Goal: Task Accomplishment & Management: Complete application form

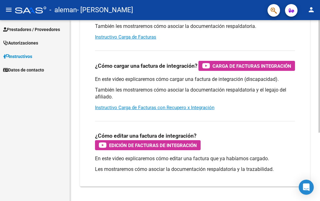
scroll to position [63, 0]
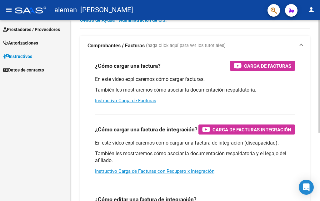
click at [320, 39] on div at bounding box center [320, 95] width 2 height 112
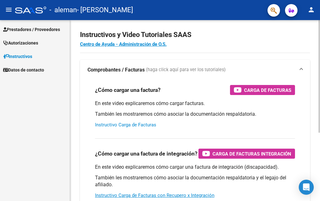
scroll to position [0, 0]
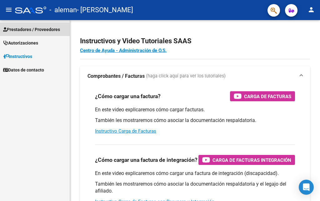
click at [31, 31] on span "Prestadores / Proveedores" at bounding box center [31, 29] width 57 height 7
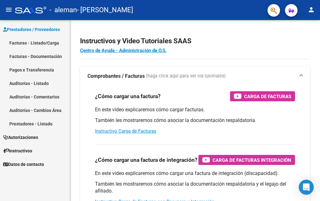
click at [19, 43] on link "Facturas - Listado/Carga" at bounding box center [35, 42] width 70 height 13
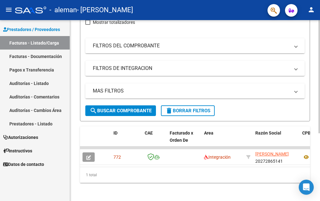
scroll to position [108, 0]
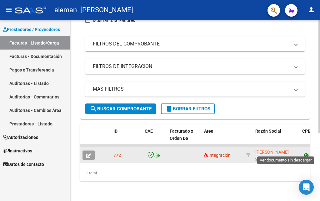
click at [308, 151] on icon at bounding box center [307, 155] width 8 height 8
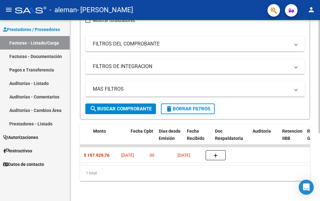
scroll to position [0, 275]
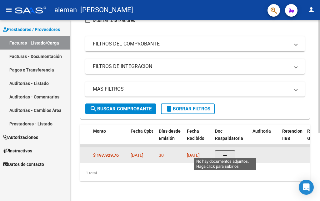
click at [227, 153] on icon "button" at bounding box center [225, 155] width 4 height 5
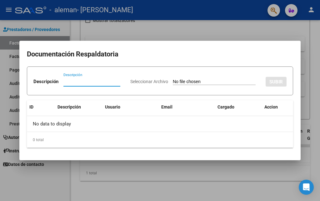
click at [227, 195] on div at bounding box center [160, 100] width 320 height 201
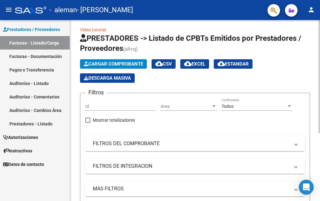
scroll to position [0, 0]
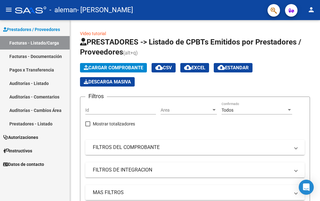
click at [43, 152] on link "Instructivos" at bounding box center [35, 150] width 70 height 13
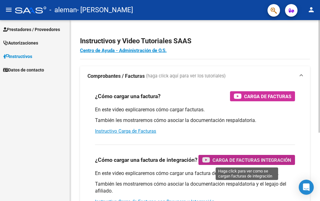
click at [229, 161] on span "Carga de Facturas Integración" at bounding box center [252, 160] width 79 height 8
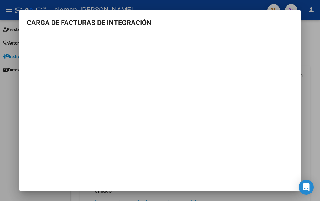
click at [296, 68] on mat-dialog-content "CARGA DE FACTURAS DE INTEGRACIÓN" at bounding box center [160, 74] width 282 height 113
click at [315, 71] on div at bounding box center [160, 100] width 320 height 201
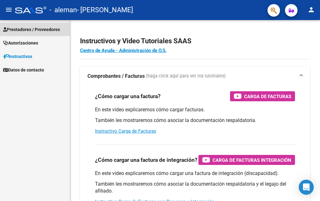
click at [18, 29] on span "Prestadores / Proveedores" at bounding box center [31, 29] width 57 height 7
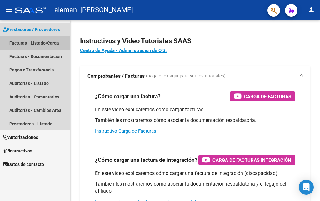
click at [40, 44] on link "Facturas - Listado/Carga" at bounding box center [35, 42] width 70 height 13
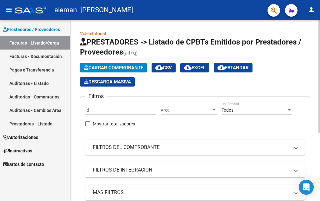
click at [115, 67] on span "Cargar Comprobante" at bounding box center [113, 68] width 59 height 6
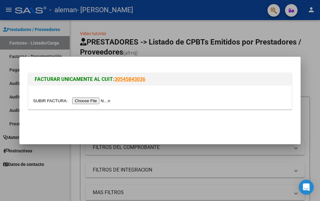
click at [100, 100] on input "file" at bounding box center [72, 100] width 79 height 7
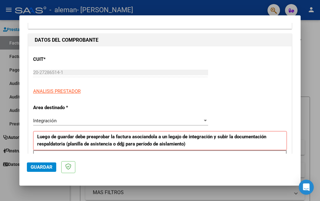
scroll to position [63, 0]
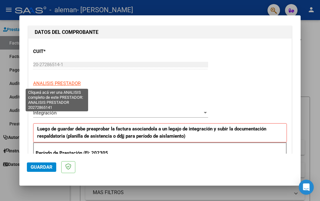
click at [71, 82] on span "ANALISIS PRESTADOR" at bounding box center [57, 83] width 48 height 6
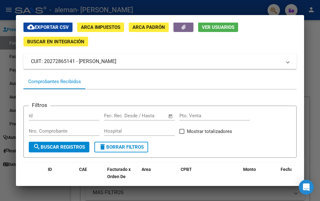
scroll to position [31, 0]
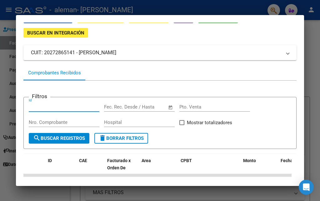
click at [33, 106] on input "Id" at bounding box center [64, 107] width 71 height 6
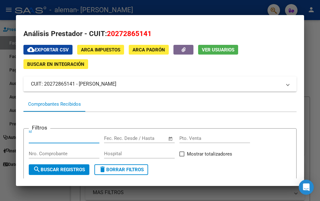
click at [313, 157] on div at bounding box center [160, 100] width 320 height 201
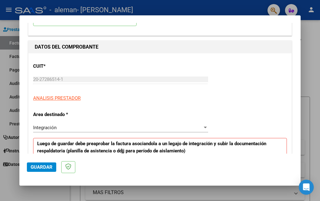
scroll to position [63, 0]
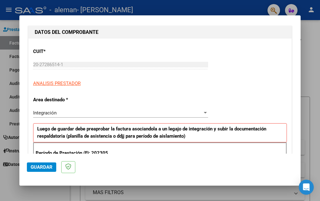
click at [59, 113] on div "Integración" at bounding box center [118, 113] width 170 height 6
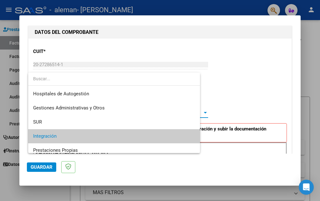
scroll to position [23, 0]
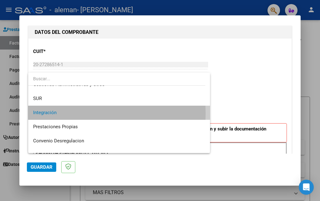
click at [59, 113] on span "Integración" at bounding box center [119, 112] width 172 height 14
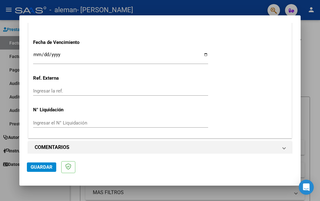
scroll to position [427, 0]
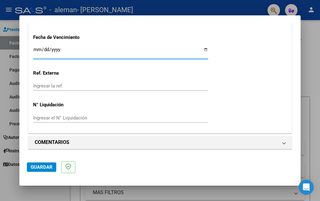
click at [60, 49] on input "Ingresar la fecha" at bounding box center [120, 52] width 175 height 10
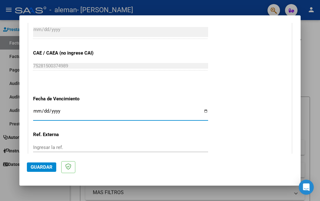
scroll to position [365, 0]
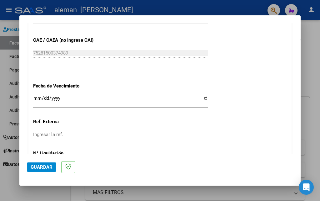
scroll to position [427, 0]
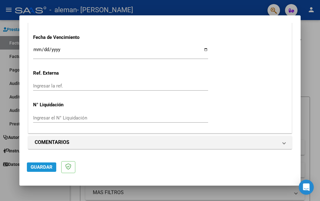
click at [37, 166] on span "Guardar" at bounding box center [42, 167] width 22 height 6
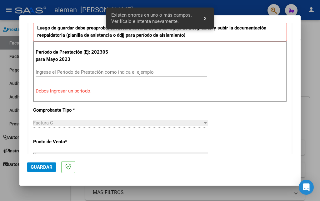
scroll to position [141, 0]
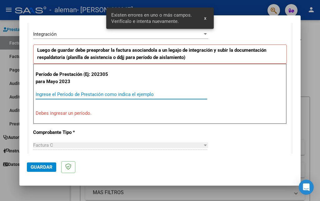
click at [61, 96] on input "Ingrese el Período de Prestación como indica el ejemplo" at bounding box center [122, 94] width 172 height 6
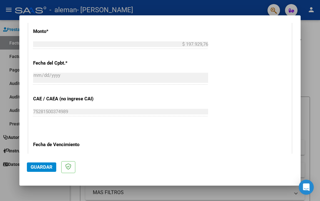
scroll to position [329, 0]
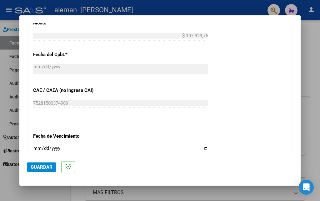
type input "202506"
click at [38, 166] on span "Guardar" at bounding box center [42, 167] width 22 height 6
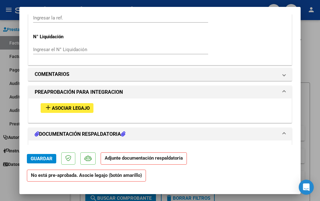
scroll to position [532, 0]
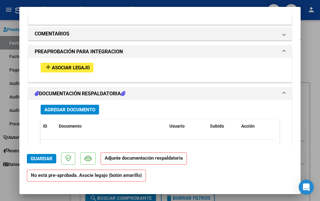
click at [72, 67] on span "Asociar Legajo" at bounding box center [71, 68] width 38 height 6
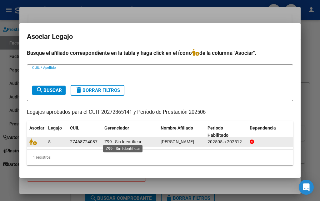
click at [131, 141] on span "Z99 - Sin Identificar" at bounding box center [123, 141] width 37 height 5
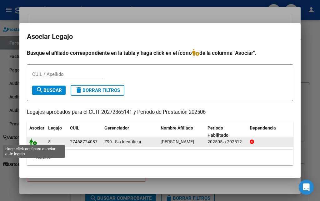
click at [32, 139] on icon at bounding box center [33, 141] width 8 height 7
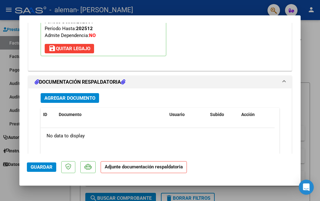
scroll to position [642, 0]
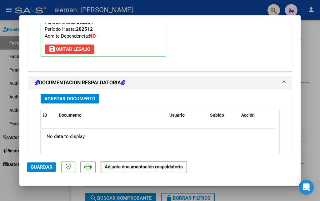
click at [41, 167] on span "Guardar" at bounding box center [42, 167] width 22 height 6
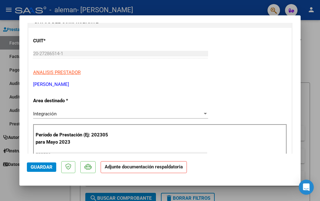
scroll to position [42, 0]
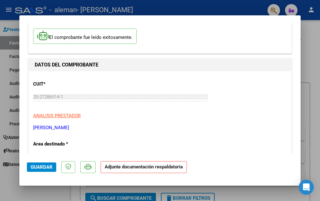
click at [316, 105] on div at bounding box center [160, 100] width 320 height 201
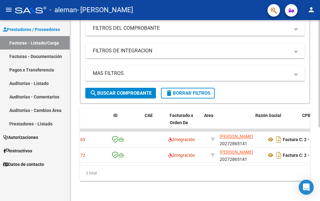
scroll to position [0, 0]
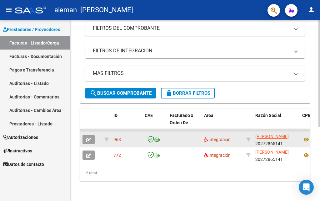
click at [89, 137] on icon "button" at bounding box center [88, 139] width 5 height 5
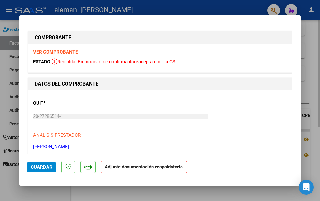
click at [314, 78] on div at bounding box center [160, 100] width 320 height 201
type input "$ 0,00"
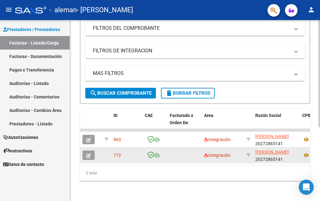
click at [89, 153] on icon "button" at bounding box center [88, 155] width 5 height 5
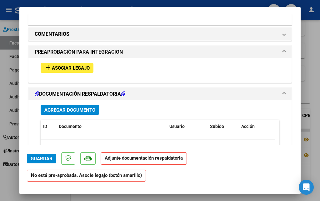
scroll to position [469, 0]
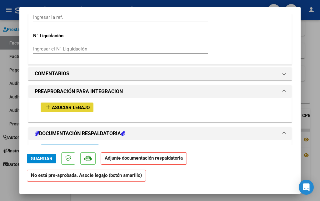
click at [78, 106] on span "Asociar Legajo" at bounding box center [71, 108] width 38 height 6
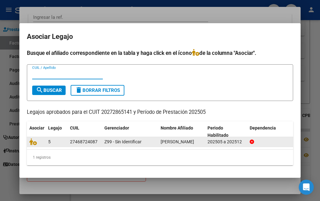
click at [71, 141] on div "27468724087" at bounding box center [84, 141] width 28 height 7
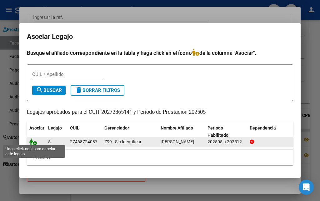
click at [33, 141] on icon at bounding box center [33, 141] width 8 height 7
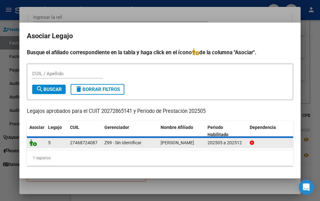
scroll to position [486, 0]
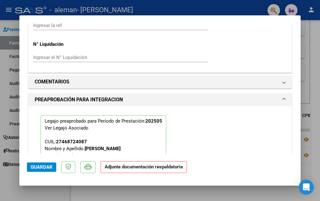
click at [44, 166] on span "Guardar" at bounding box center [42, 167] width 22 height 6
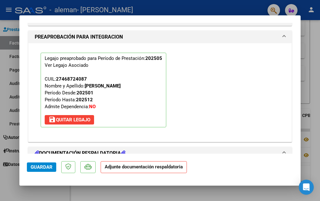
scroll to position [687, 0]
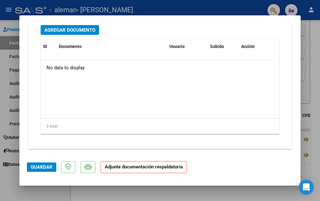
click at [314, 62] on div at bounding box center [160, 100] width 320 height 201
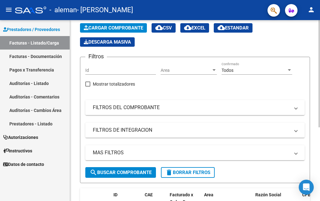
scroll to position [0, 0]
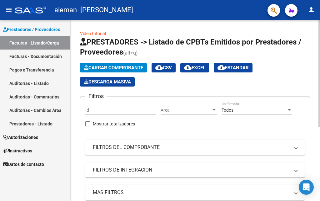
click at [105, 68] on span "Cargar Comprobante" at bounding box center [113, 68] width 59 height 6
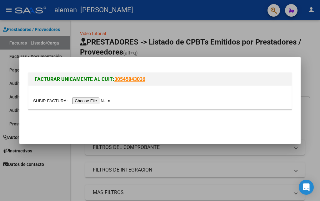
click at [97, 100] on input "file" at bounding box center [72, 100] width 79 height 7
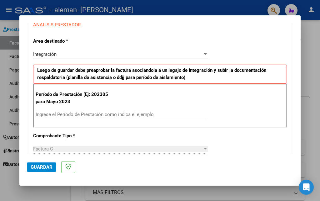
scroll to position [125, 0]
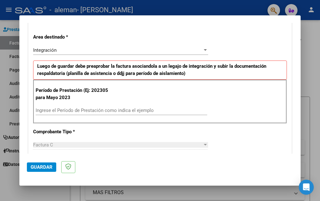
click at [67, 111] on input "Ingrese el Período de Prestación como indica el ejemplo" at bounding box center [122, 110] width 172 height 6
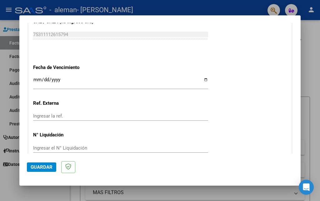
scroll to position [427, 0]
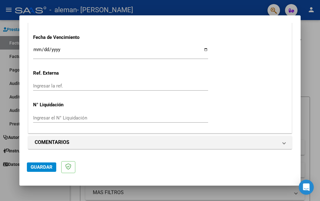
type input "202507"
click at [40, 167] on span "Guardar" at bounding box center [42, 167] width 22 height 6
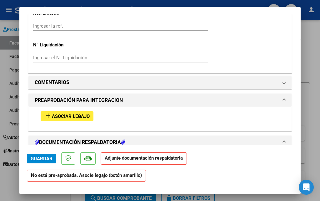
scroll to position [501, 0]
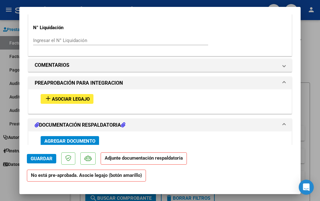
click at [81, 99] on span "Asociar Legajo" at bounding box center [71, 99] width 38 height 6
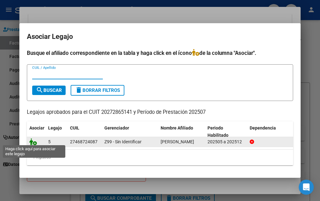
click at [35, 140] on icon at bounding box center [33, 141] width 8 height 7
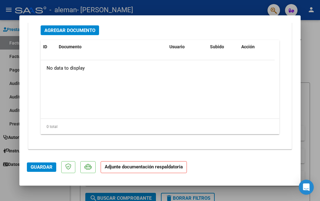
scroll to position [711, 0]
click at [42, 169] on span "Guardar" at bounding box center [42, 167] width 22 height 6
click at [44, 167] on span "Guardar" at bounding box center [42, 167] width 22 height 6
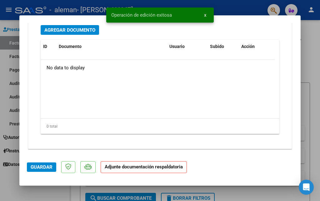
click at [317, 95] on div at bounding box center [160, 100] width 320 height 201
type input "$ 0,00"
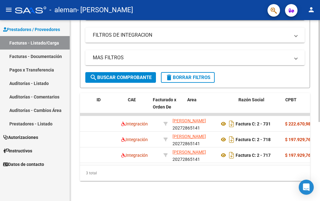
scroll to position [0, 0]
